Goal: Transaction & Acquisition: Subscribe to service/newsletter

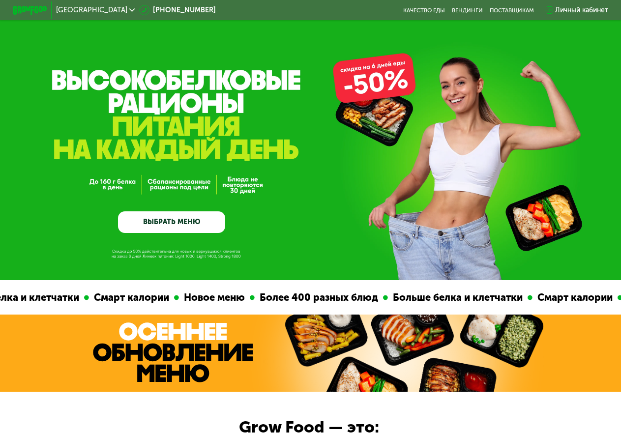
click at [571, 10] on div "Личный кабинет" at bounding box center [581, 10] width 53 height 10
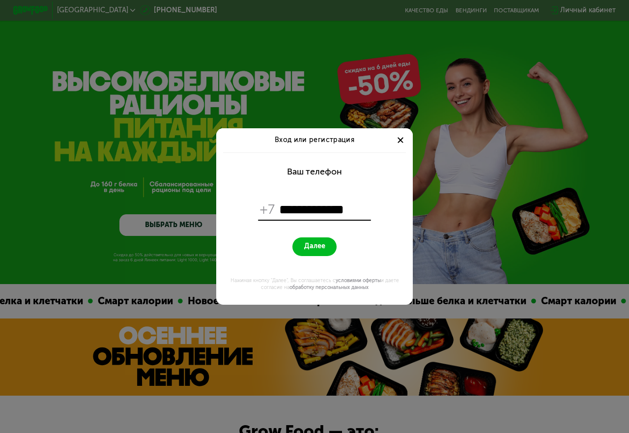
type input "**********"
click at [307, 248] on span "Далее" at bounding box center [314, 246] width 21 height 8
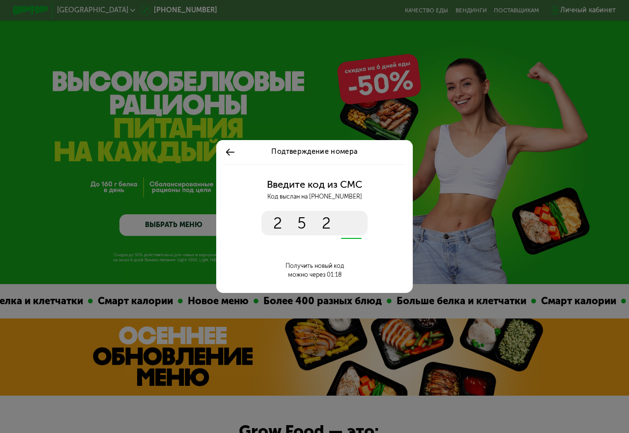
type input "****"
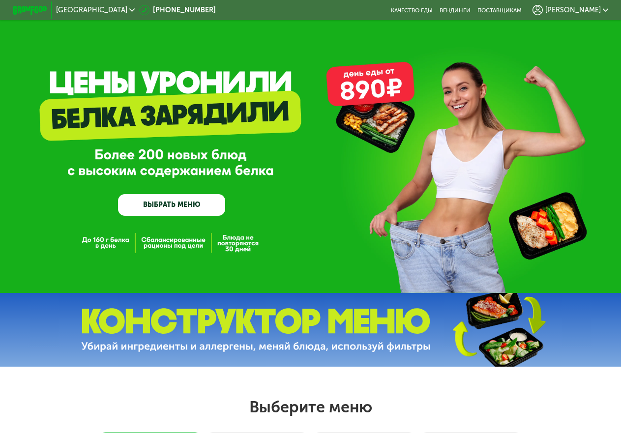
click at [582, 9] on span "[PERSON_NAME]" at bounding box center [573, 10] width 56 height 7
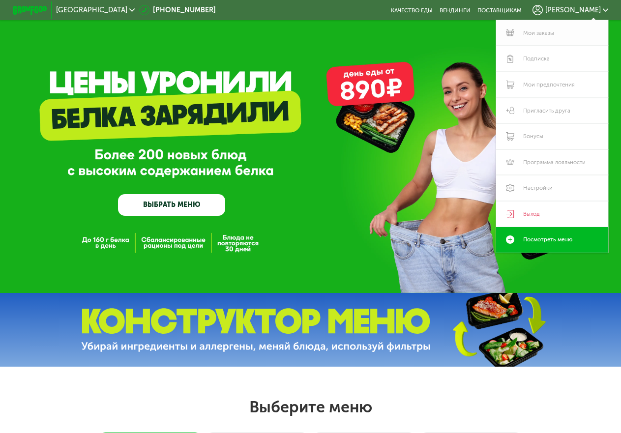
click at [541, 32] on link "Мои заказы" at bounding box center [552, 33] width 112 height 26
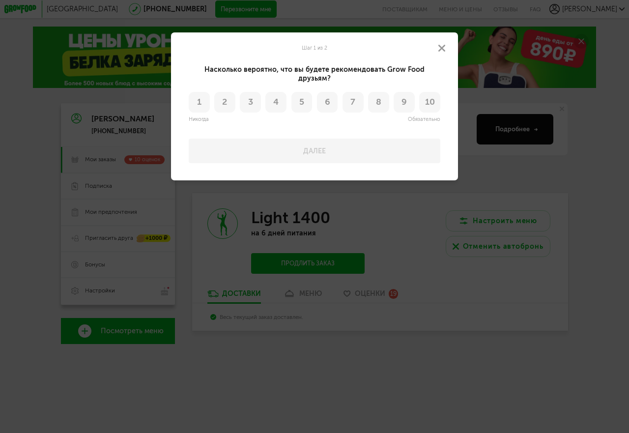
click at [430, 98] on span "10" at bounding box center [430, 102] width 10 height 9
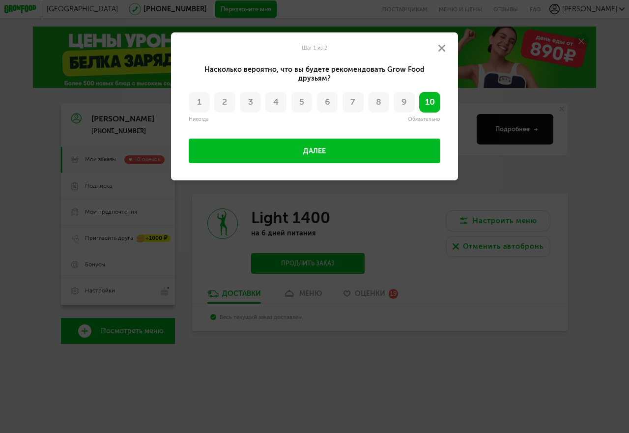
click at [364, 141] on button "Далее" at bounding box center [315, 151] width 252 height 25
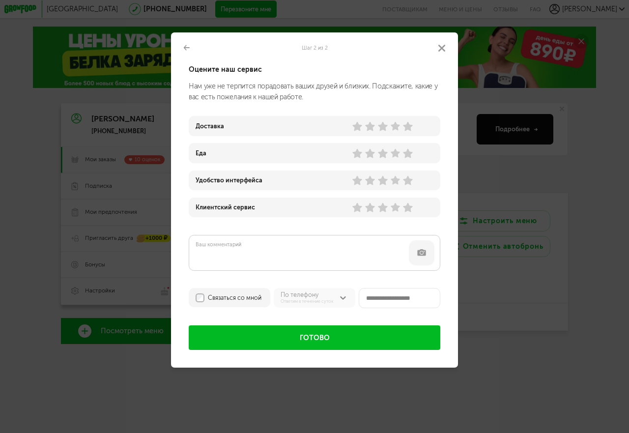
click at [397, 128] on use at bounding box center [395, 126] width 9 height 9
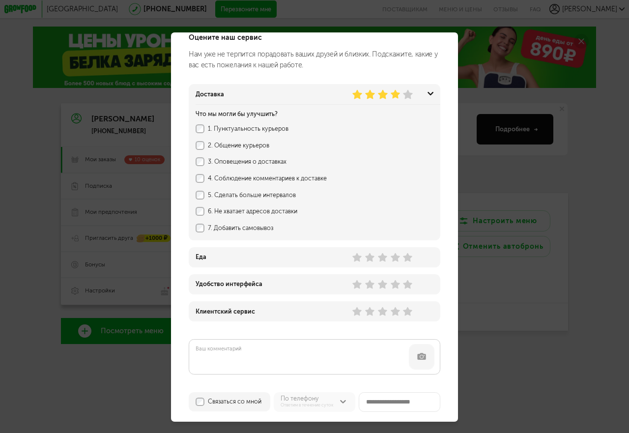
scroll to position [49, 0]
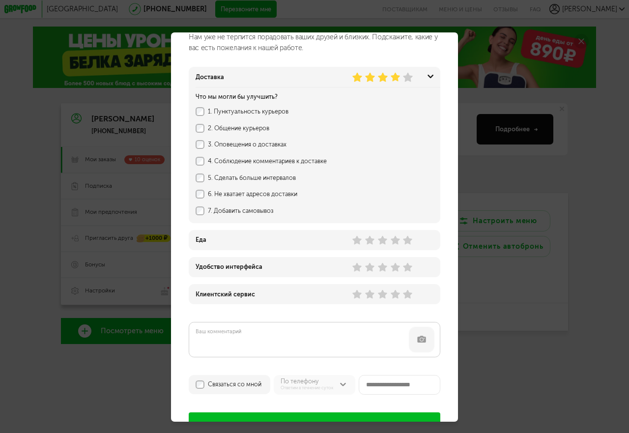
click at [195, 179] on div "Доставка Что мы могли бы улучшить? 1. Пунктуальность курьеров 2. Общение курьер…" at bounding box center [315, 155] width 252 height 136
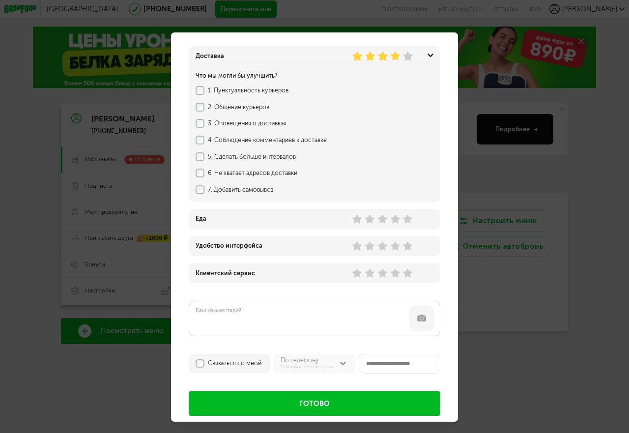
scroll to position [82, 0]
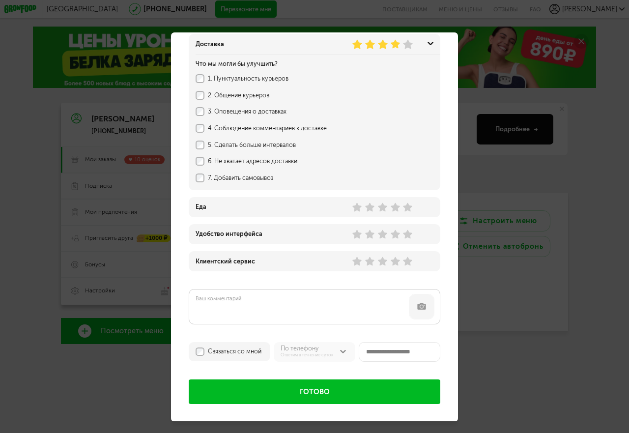
click at [408, 212] on icon at bounding box center [408, 208] width 10 height 10
click at [406, 237] on use at bounding box center [408, 234] width 9 height 9
click at [406, 262] on use at bounding box center [408, 261] width 9 height 9
click at [295, 390] on button "Готово" at bounding box center [315, 391] width 252 height 25
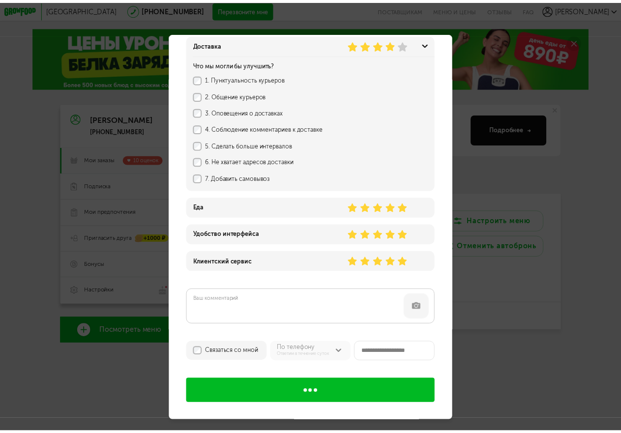
scroll to position [0, 0]
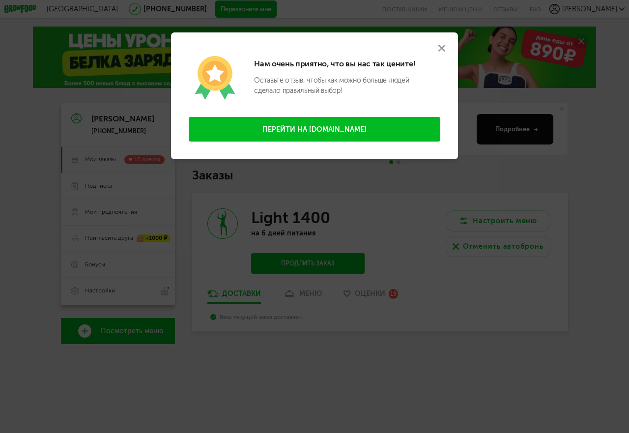
click at [442, 47] on use at bounding box center [441, 48] width 7 height 7
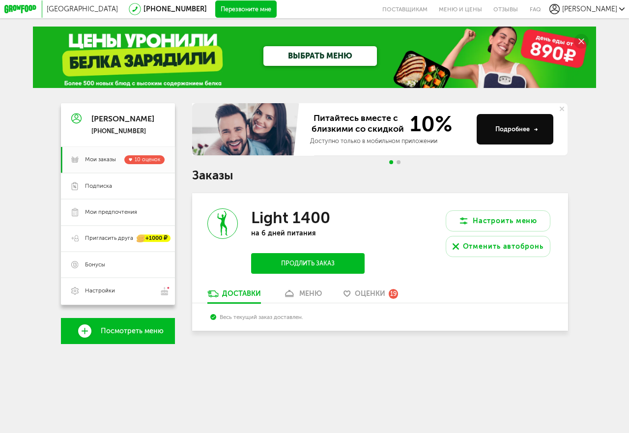
click at [388, 290] on div "Оценки 19" at bounding box center [377, 294] width 44 height 10
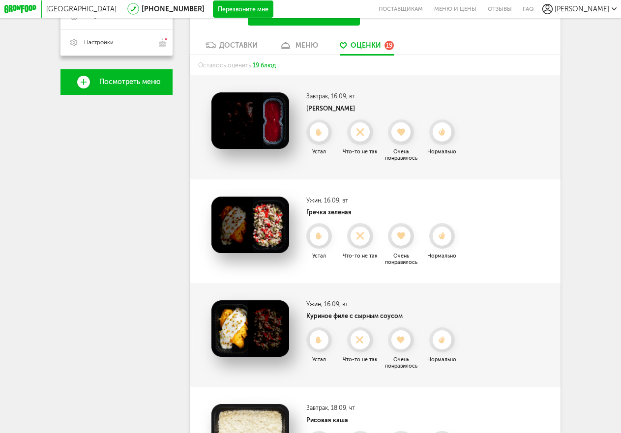
scroll to position [179, 0]
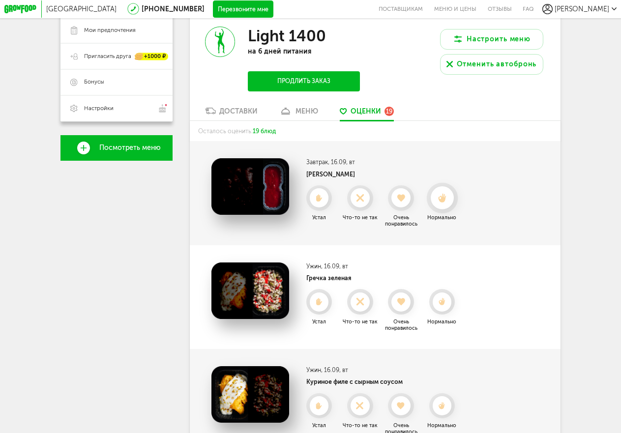
click at [446, 207] on div at bounding box center [442, 198] width 23 height 23
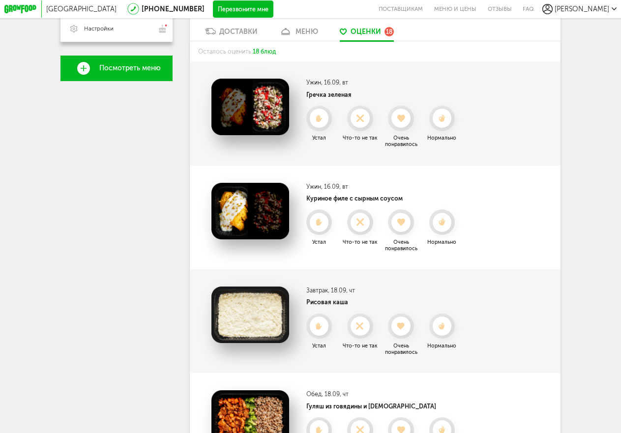
scroll to position [277, 0]
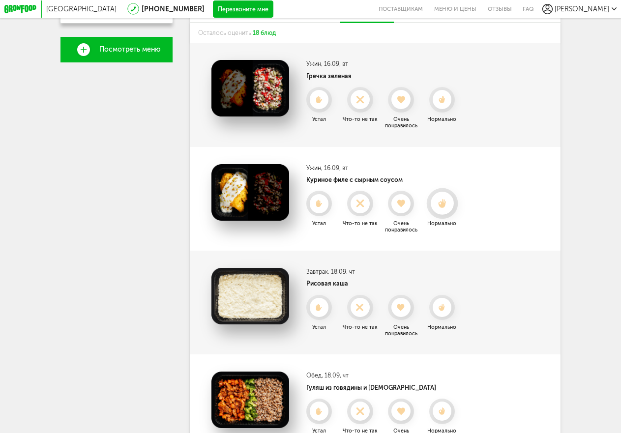
click at [444, 203] on div at bounding box center [442, 203] width 23 height 23
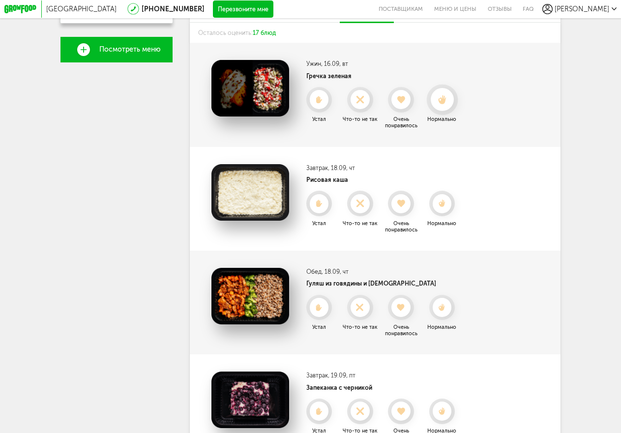
click at [449, 109] on div at bounding box center [442, 99] width 23 height 23
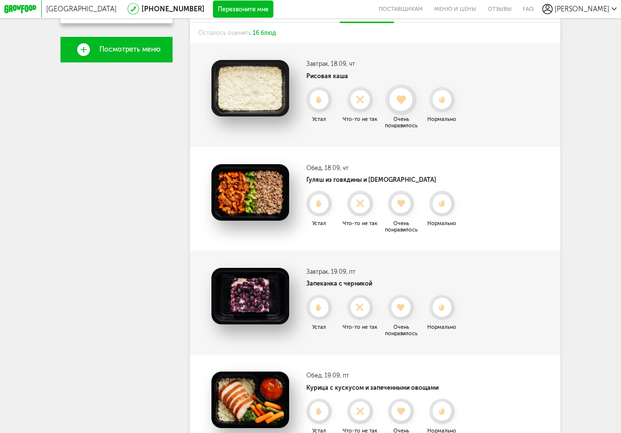
click at [400, 104] on use at bounding box center [401, 99] width 9 height 9
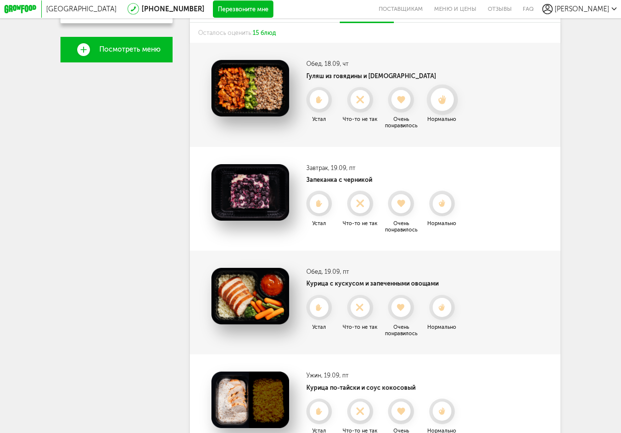
click at [440, 104] on use at bounding box center [442, 99] width 8 height 9
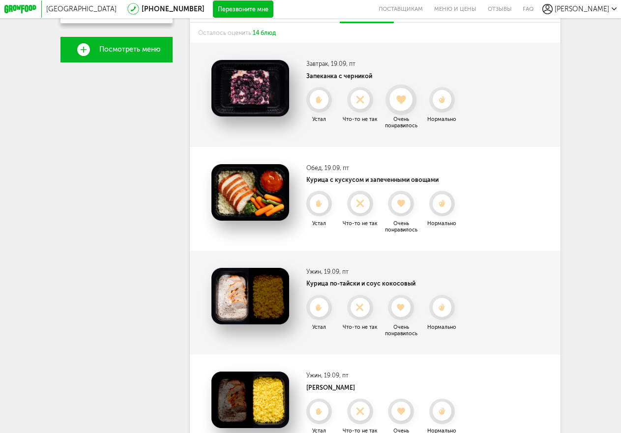
click at [399, 98] on div at bounding box center [400, 99] width 23 height 23
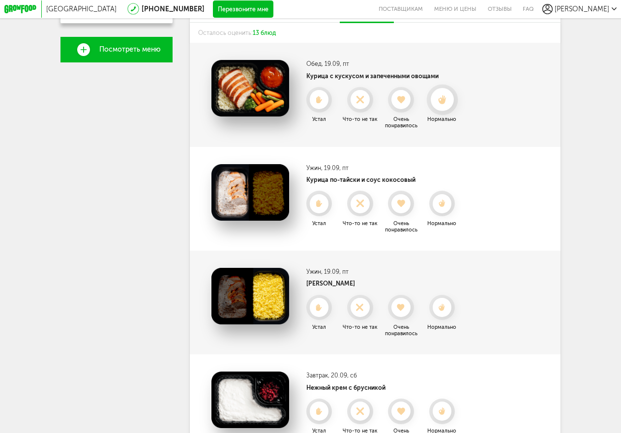
click at [436, 98] on div at bounding box center [442, 99] width 23 height 23
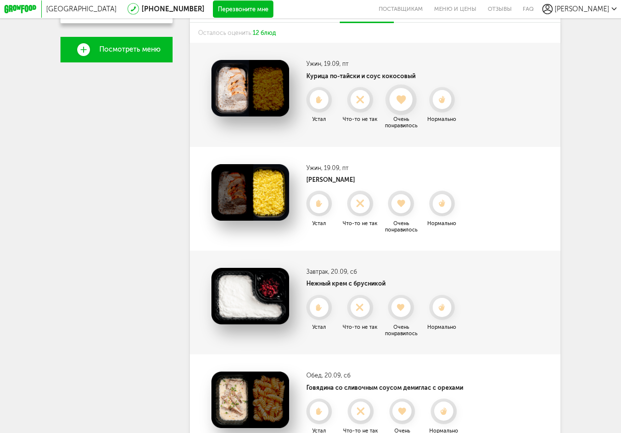
click at [405, 104] on icon at bounding box center [400, 99] width 23 height 9
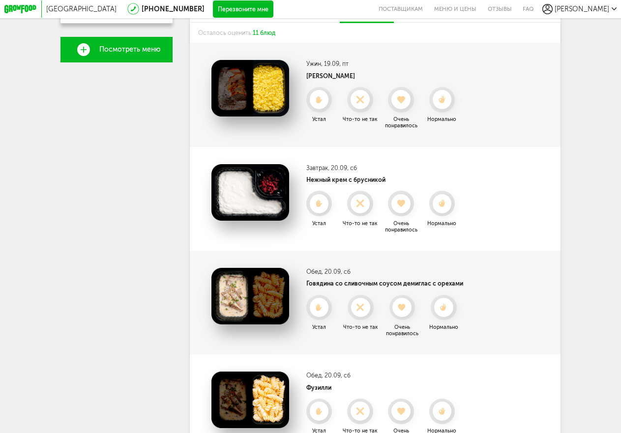
click at [405, 104] on icon at bounding box center [400, 100] width 19 height 8
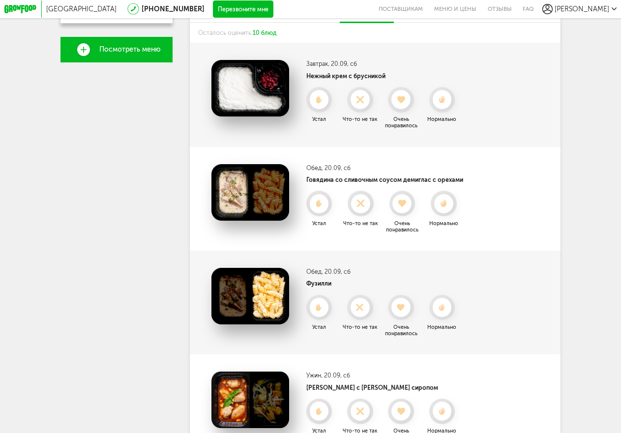
click at [405, 104] on icon at bounding box center [400, 100] width 19 height 8
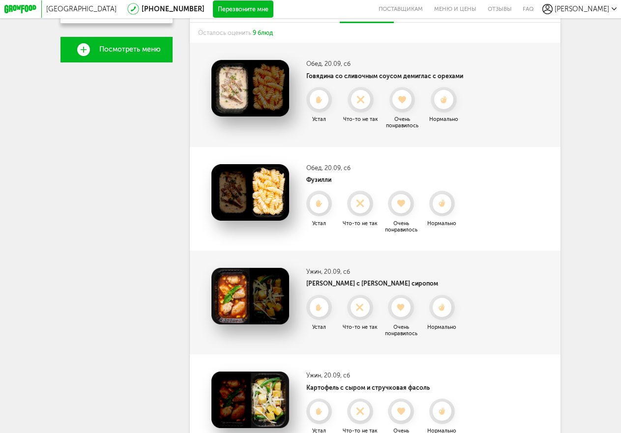
click at [405, 104] on icon at bounding box center [401, 100] width 19 height 8
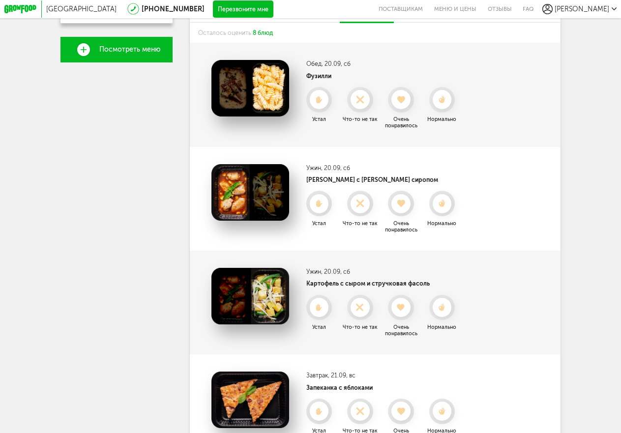
click at [405, 104] on icon at bounding box center [400, 100] width 19 height 8
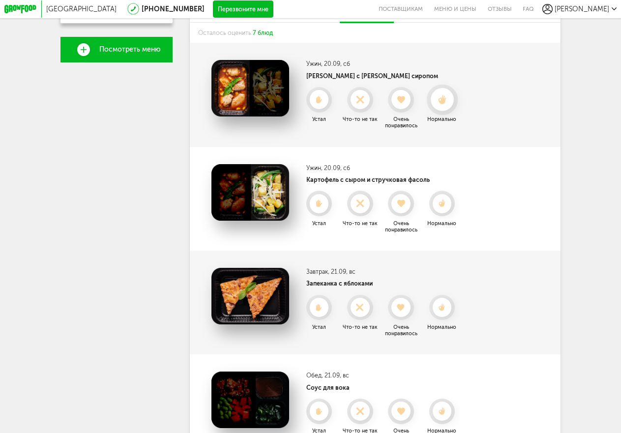
click at [446, 104] on use at bounding box center [442, 99] width 8 height 9
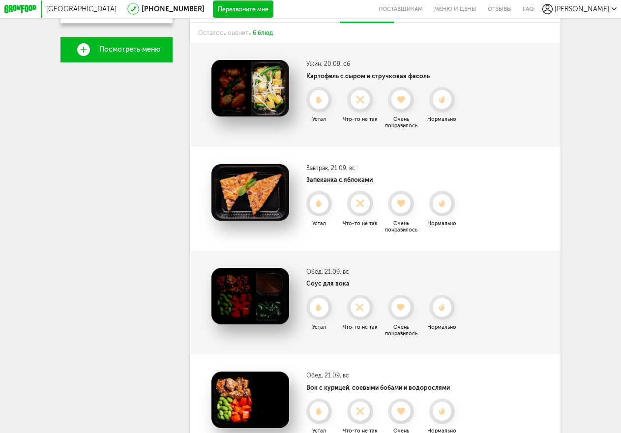
click at [445, 103] on use at bounding box center [441, 99] width 6 height 7
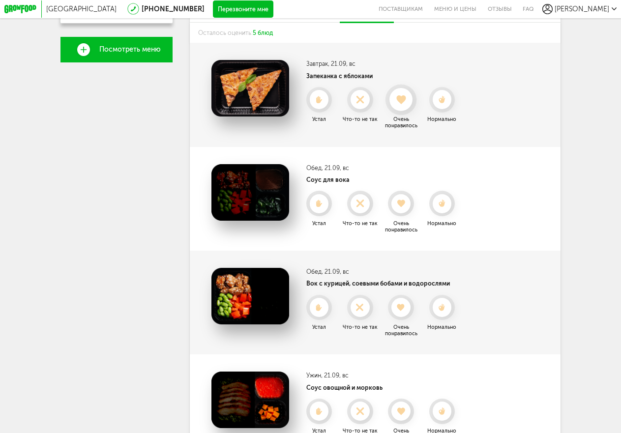
click at [403, 112] on div at bounding box center [400, 99] width 23 height 23
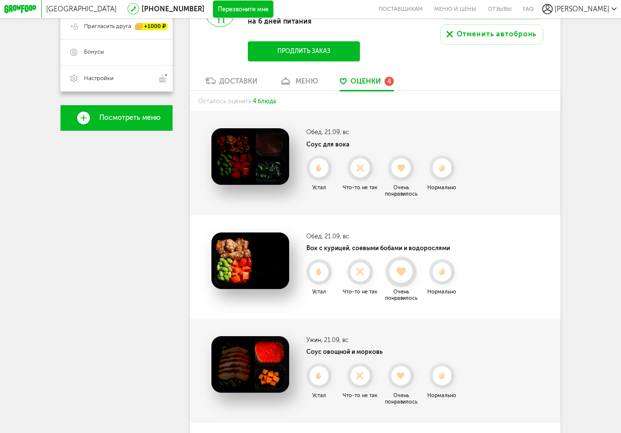
scroll to position [258, 0]
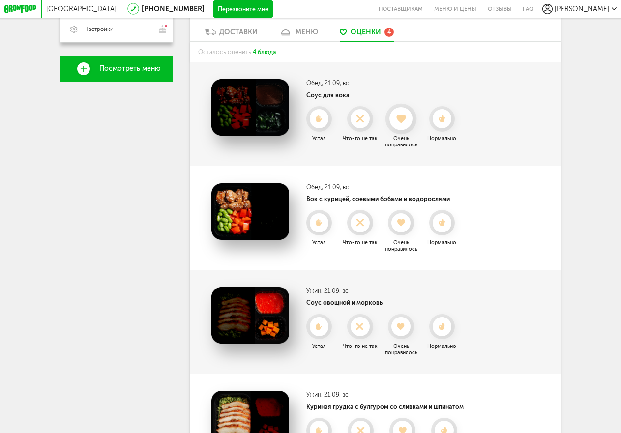
click at [402, 123] on use at bounding box center [401, 119] width 9 height 9
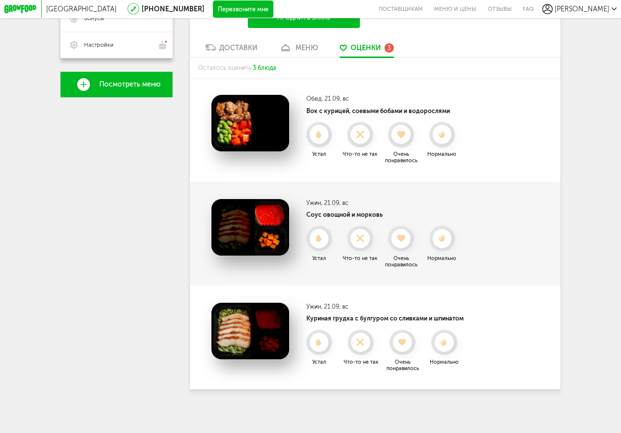
scroll to position [251, 0]
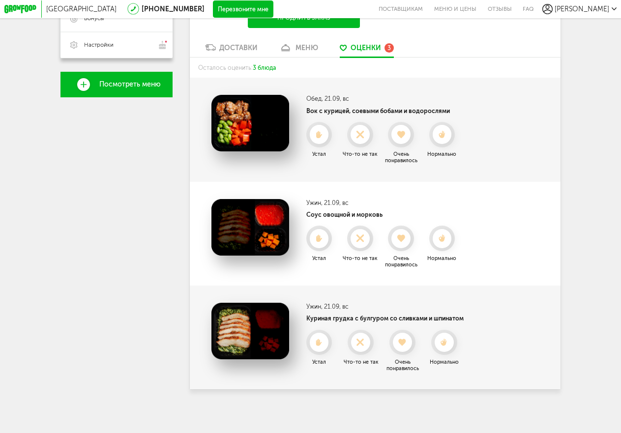
click at [402, 131] on icon at bounding box center [400, 135] width 19 height 8
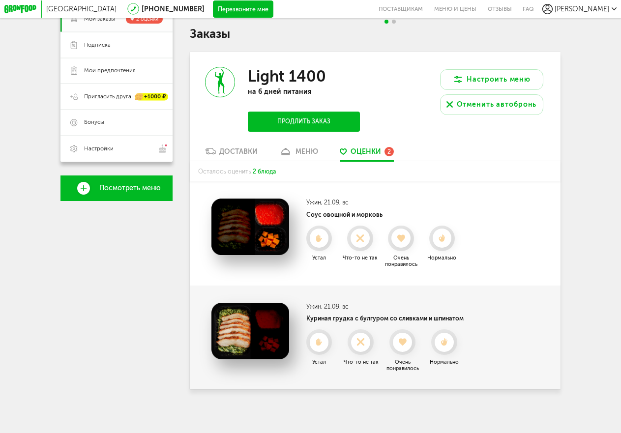
scroll to position [146, 0]
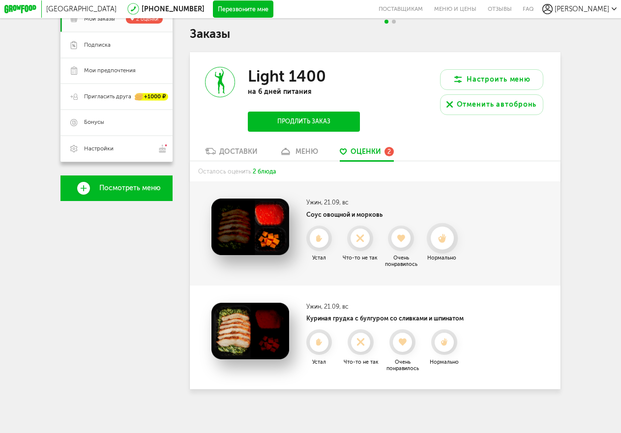
click at [441, 240] on icon at bounding box center [442, 237] width 23 height 9
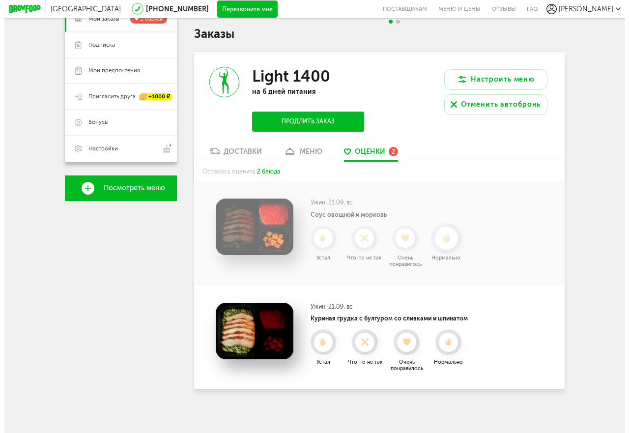
scroll to position [41, 0]
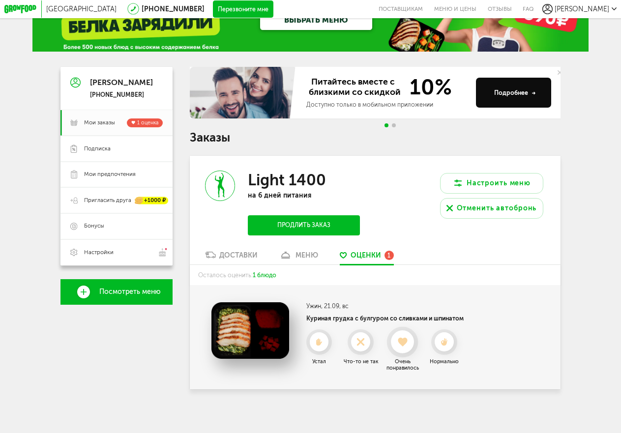
click at [402, 349] on div at bounding box center [402, 342] width 23 height 23
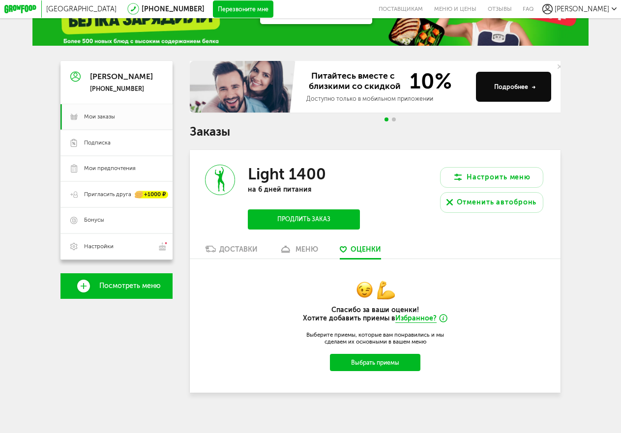
click at [322, 221] on button "Продлить заказ" at bounding box center [304, 219] width 112 height 20
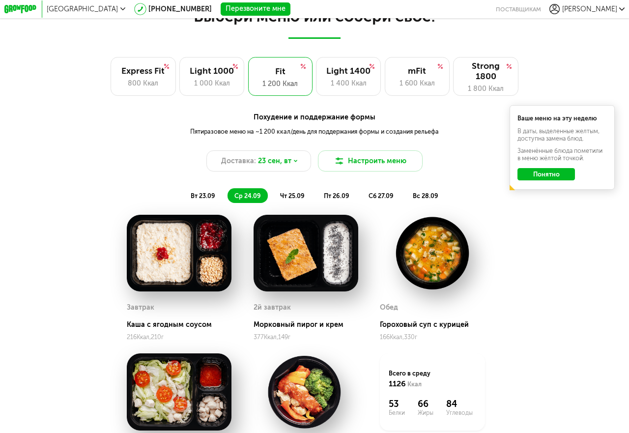
scroll to position [530, 0]
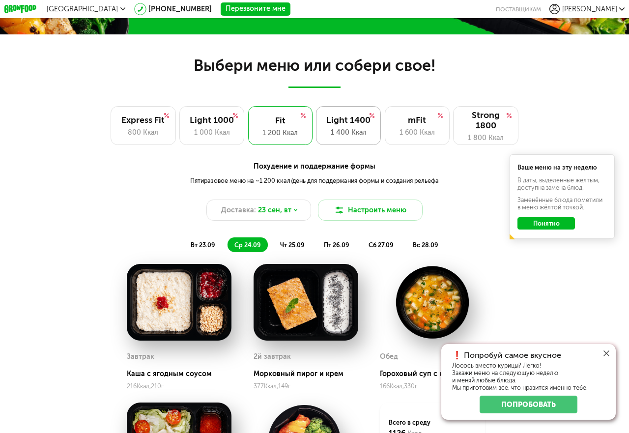
click at [360, 131] on div "1 400 Ккал" at bounding box center [348, 132] width 47 height 10
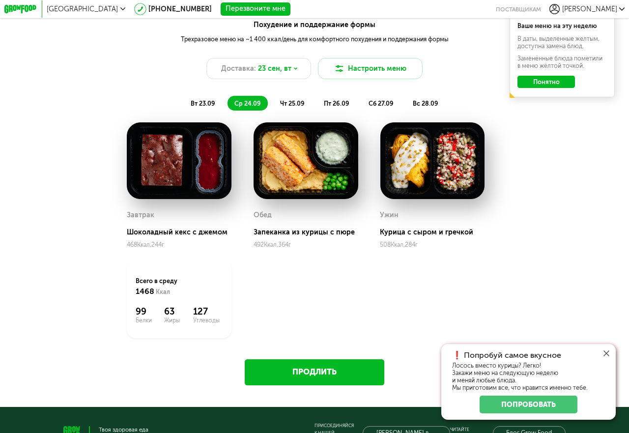
scroll to position [678, 0]
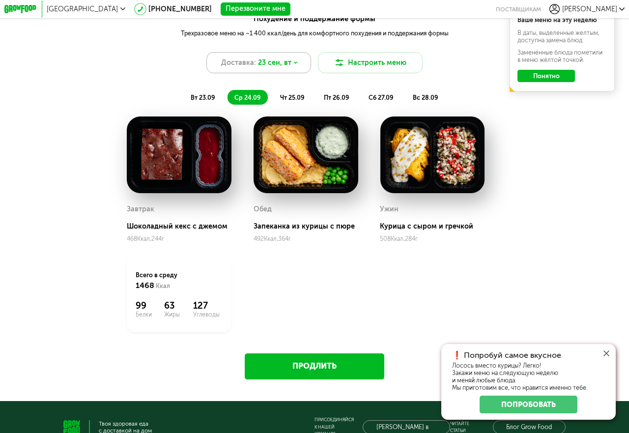
click at [293, 59] on div "Доставка: 23 сен, вт" at bounding box center [258, 62] width 105 height 21
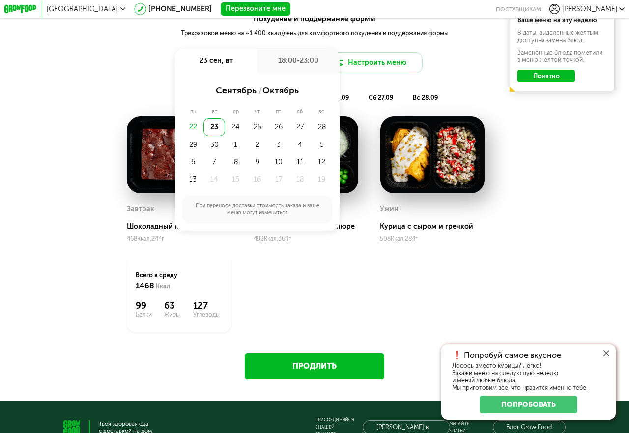
click at [131, 88] on div "вт 23.09 ср 24.09 чт 25.09 пт 26.09 сб 27.09 вс 28.09 Ваше меню на эту неделю В…" at bounding box center [314, 93] width 629 height 23
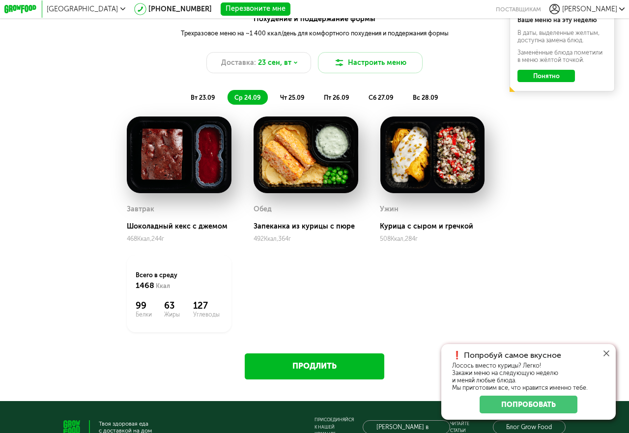
click at [201, 92] on li "вт 23.09" at bounding box center [203, 97] width 38 height 14
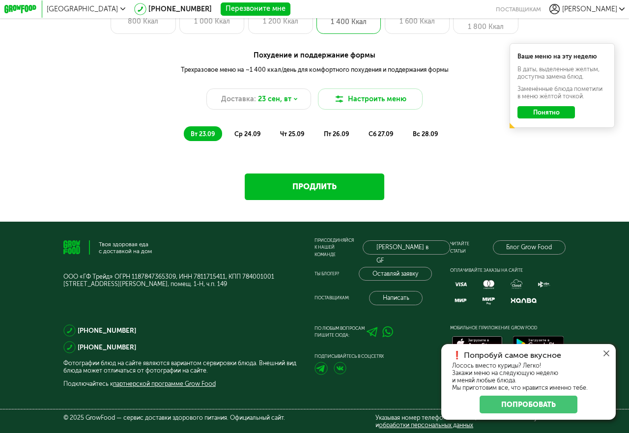
scroll to position [634, 0]
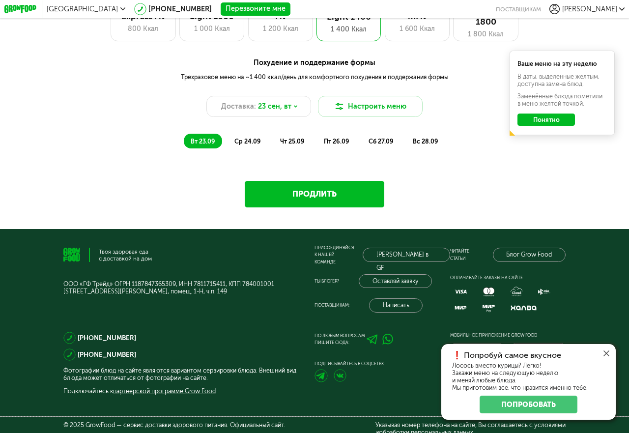
click at [251, 144] on span "ср 24.09" at bounding box center [247, 141] width 27 height 7
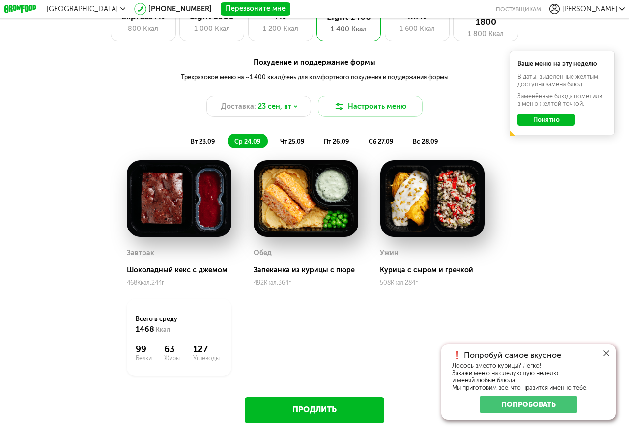
scroll to position [678, 0]
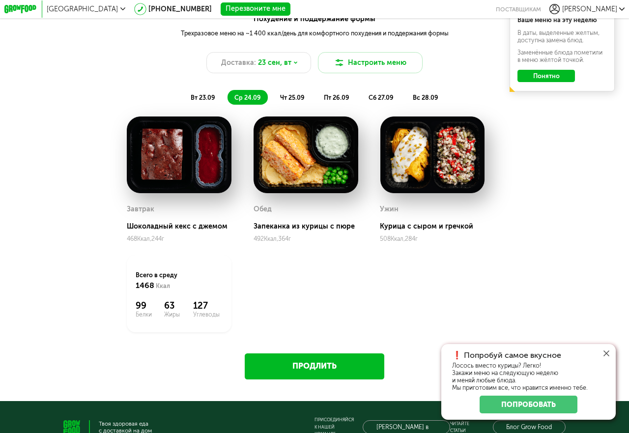
click at [302, 96] on span "чт 25.09" at bounding box center [292, 97] width 25 height 7
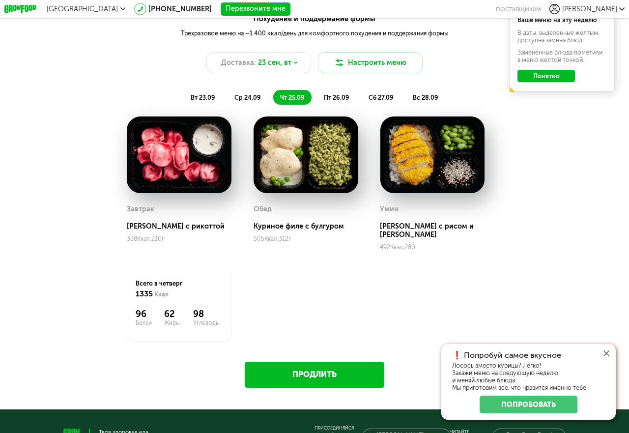
click at [326, 98] on span "пт 26.09" at bounding box center [337, 97] width 26 height 7
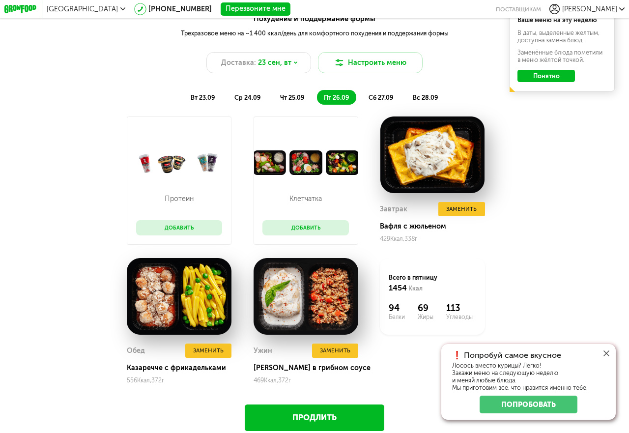
click at [380, 94] on span "сб 27.09" at bounding box center [381, 97] width 25 height 7
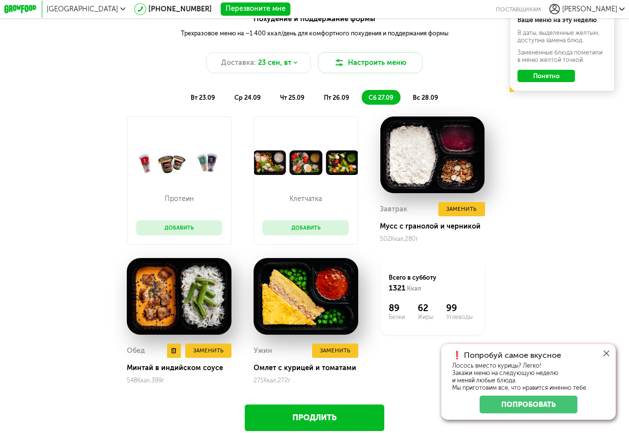
click at [198, 370] on div "Минтай в индийском соусе" at bounding box center [179, 368] width 105 height 8
click at [174, 308] on img at bounding box center [179, 296] width 105 height 77
click at [139, 354] on h3 "Обед" at bounding box center [136, 351] width 18 height 8
click at [429, 99] on span "вс 28.09" at bounding box center [426, 97] width 26 height 7
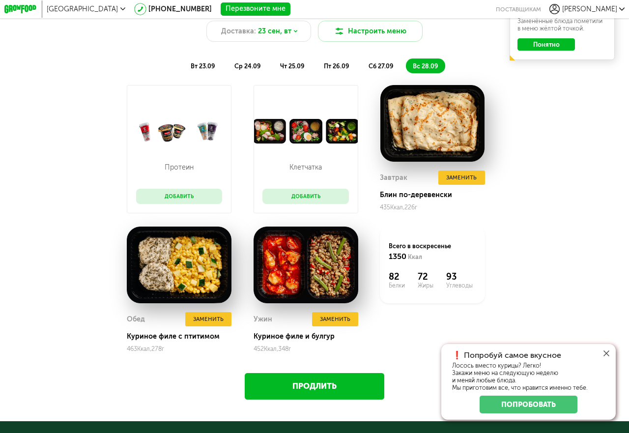
scroll to position [727, 0]
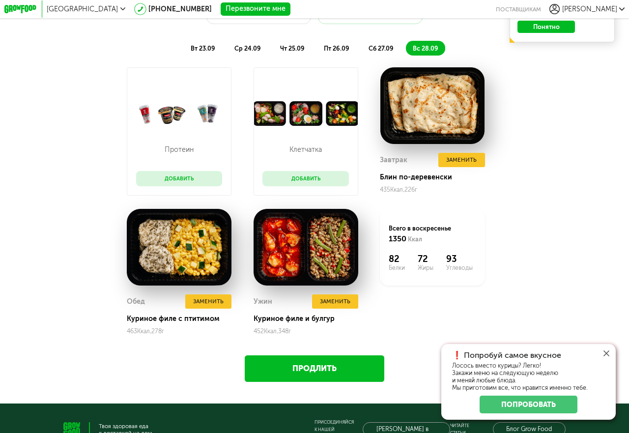
click at [368, 46] on li "сб 27.09" at bounding box center [381, 48] width 39 height 14
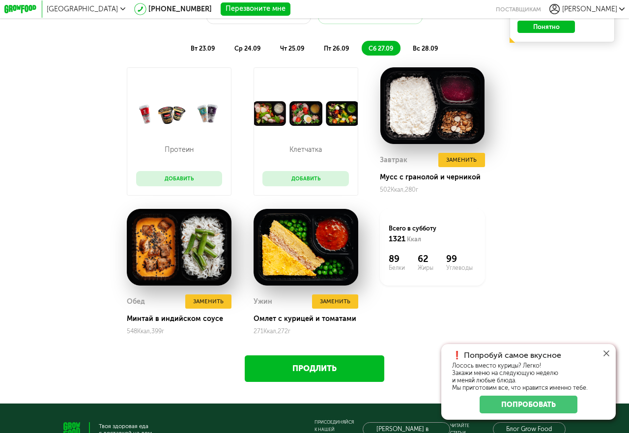
click at [334, 48] on span "пт 26.09" at bounding box center [337, 48] width 26 height 7
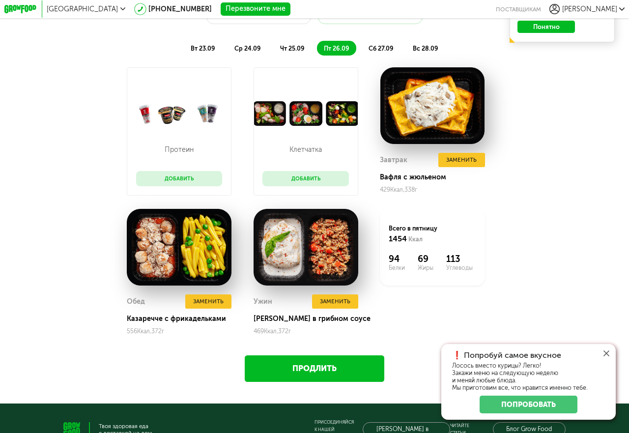
click at [290, 42] on li "чт 25.09" at bounding box center [292, 48] width 38 height 14
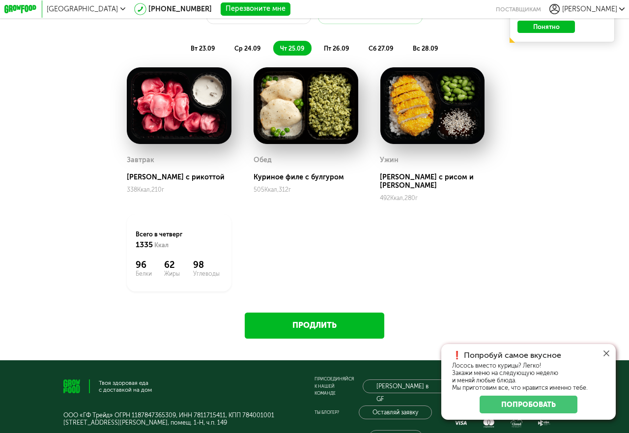
click at [225, 52] on ul "вт 23.09 ср 24.09 чт 25.09 пт 26.09 сб 27.09 вс 28.09" at bounding box center [314, 48] width 395 height 14
click at [232, 52] on li "ср 24.09" at bounding box center [248, 48] width 40 height 14
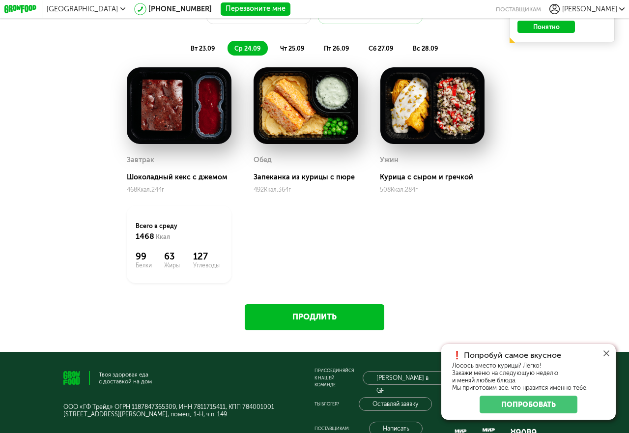
click at [205, 49] on span "вт 23.09" at bounding box center [203, 48] width 25 height 7
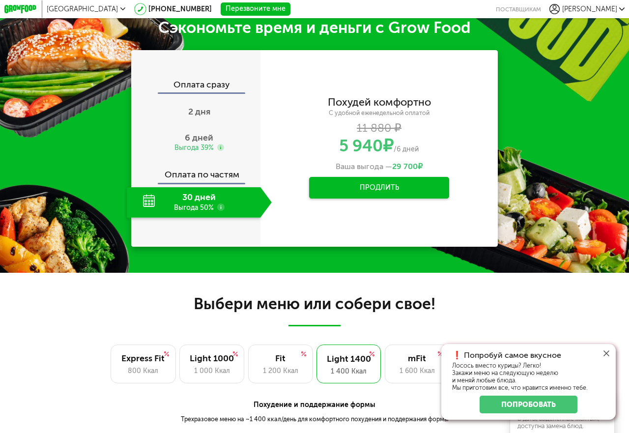
scroll to position [290, 0]
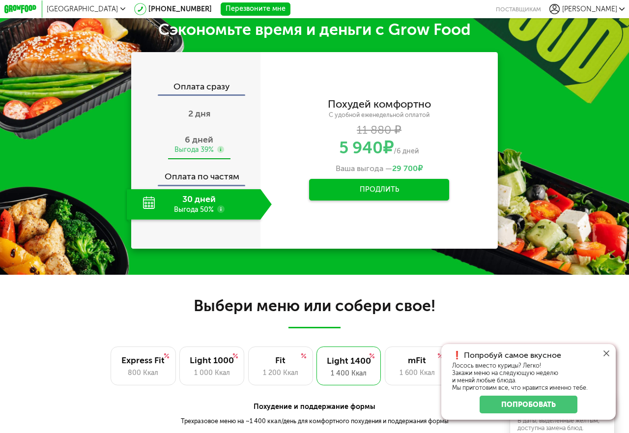
click at [198, 152] on div "Выгода 39%" at bounding box center [193, 150] width 39 height 10
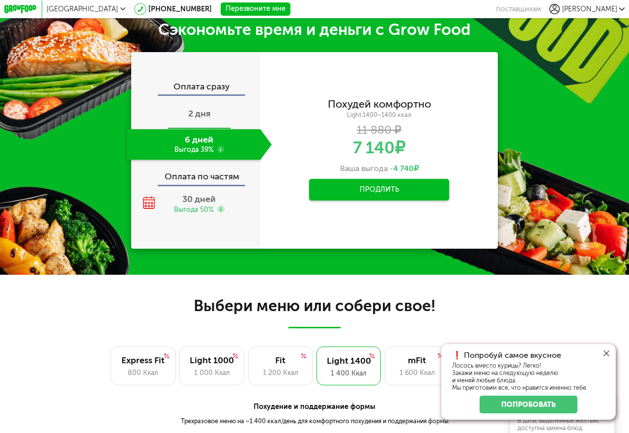
click at [202, 117] on span "2 дня" at bounding box center [199, 113] width 22 height 11
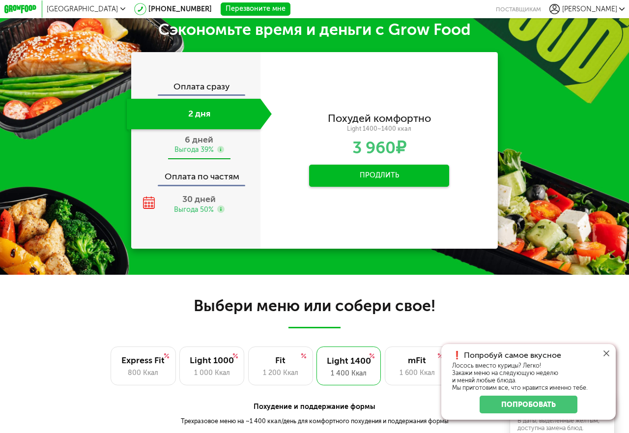
click at [190, 145] on span "6 дней" at bounding box center [199, 139] width 29 height 11
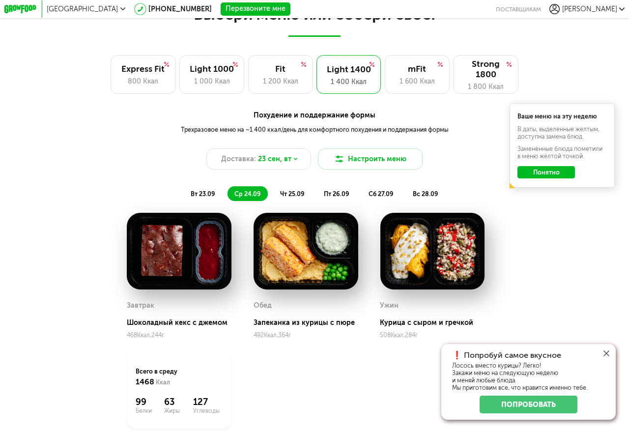
scroll to position [585, 0]
